Goal: Task Accomplishment & Management: Use online tool/utility

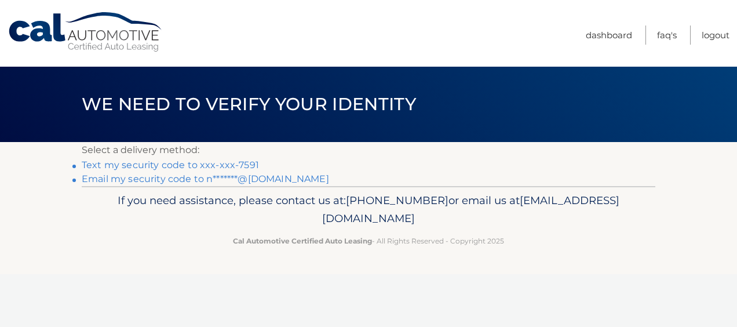
click at [174, 165] on link "Text my security code to xxx-xxx-7591" at bounding box center [170, 164] width 177 height 11
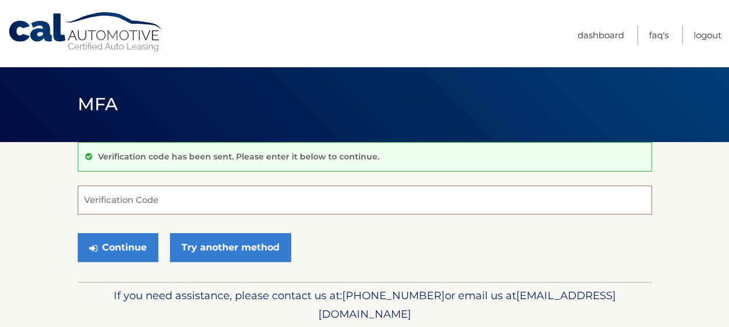
click at [163, 201] on input "Verification Code" at bounding box center [365, 199] width 574 height 29
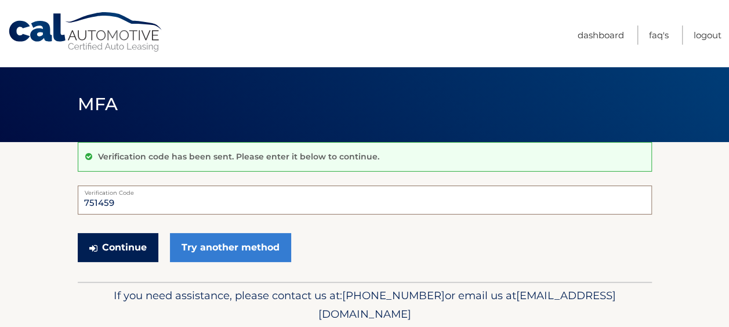
type input "751459"
click at [123, 241] on button "Continue" at bounding box center [118, 247] width 81 height 29
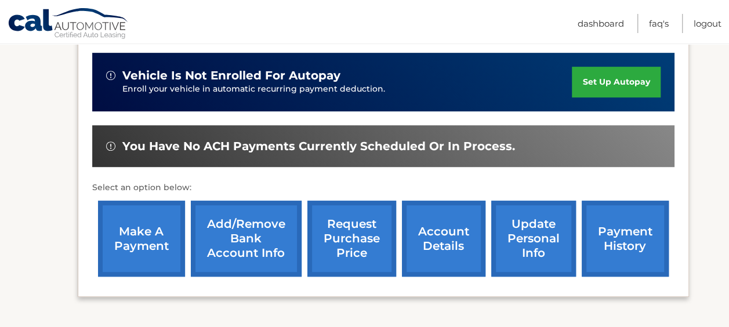
scroll to position [348, 0]
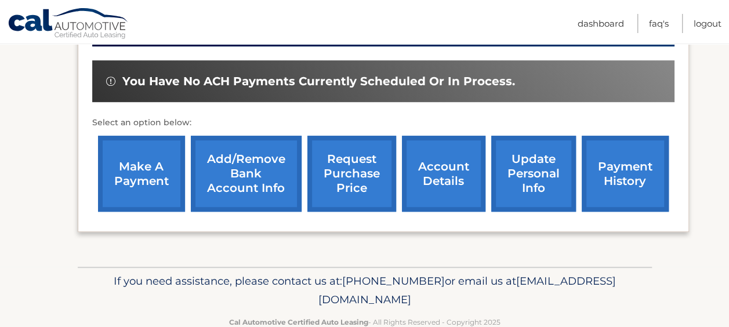
click at [143, 177] on link "make a payment" at bounding box center [141, 174] width 87 height 76
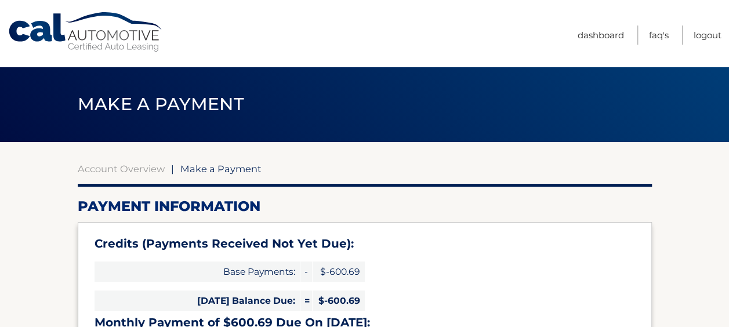
type input "0"
select select "MDhjZDhjZDctODBjMC00NzBlLWE4NGMtNDVmMjEzYjFkOTQw"
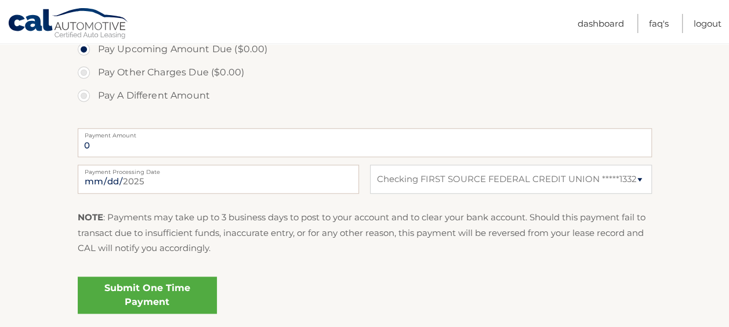
scroll to position [464, 0]
